Goal: Information Seeking & Learning: Learn about a topic

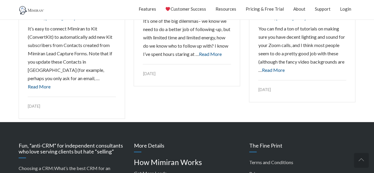
scroll to position [994, 0]
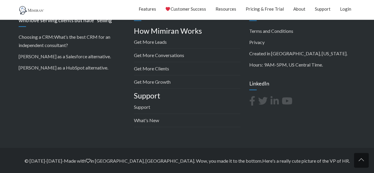
click at [360, 158] on link at bounding box center [361, 160] width 15 height 15
click at [262, 160] on link "Here's a really cute picture of the VP of HR" at bounding box center [305, 161] width 87 height 6
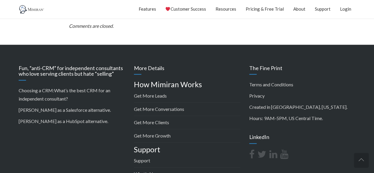
scroll to position [375, 0]
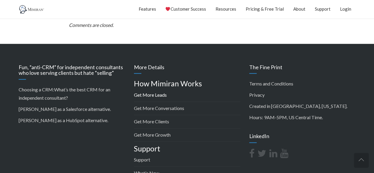
click at [152, 92] on link "Get More Leads" at bounding box center [150, 95] width 33 height 6
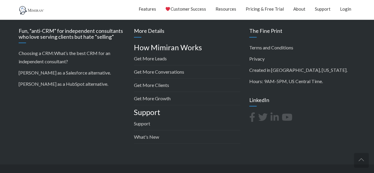
scroll to position [1023, 0]
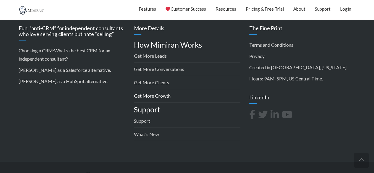
click at [162, 93] on link "Get More Growth" at bounding box center [152, 96] width 37 height 6
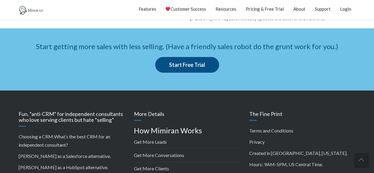
scroll to position [903, 0]
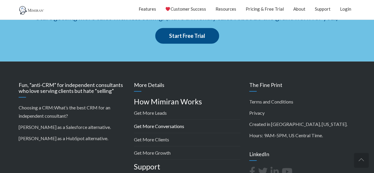
click at [170, 126] on link "Get More Conversations" at bounding box center [159, 126] width 50 height 6
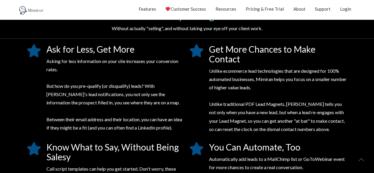
scroll to position [447, 0]
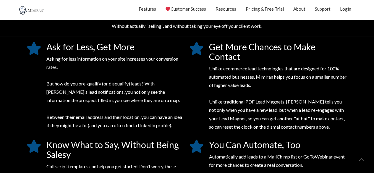
click at [173, 109] on p "Asking for less information on your site increases your conversion rates. But h…" at bounding box center [115, 92] width 138 height 75
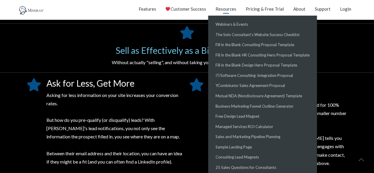
scroll to position [410, 0]
